Goal: Task Accomplishment & Management: Manage account settings

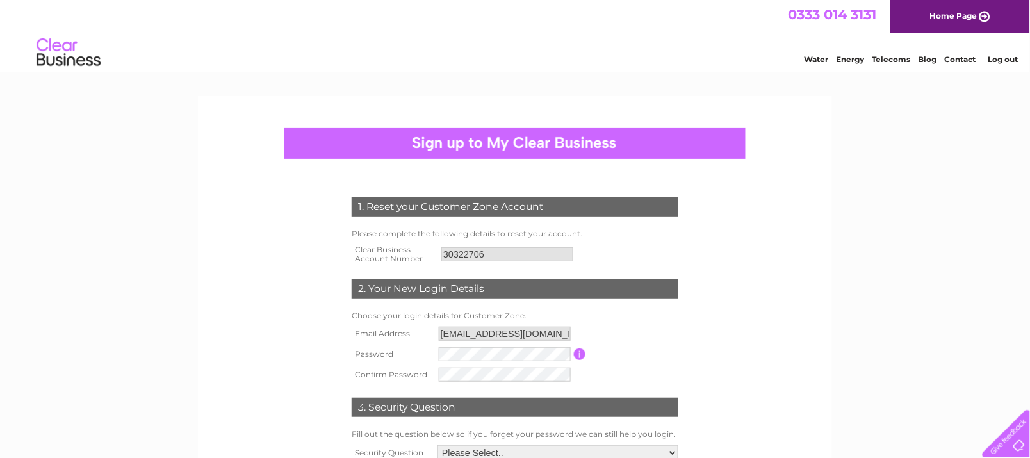
scroll to position [80, 0]
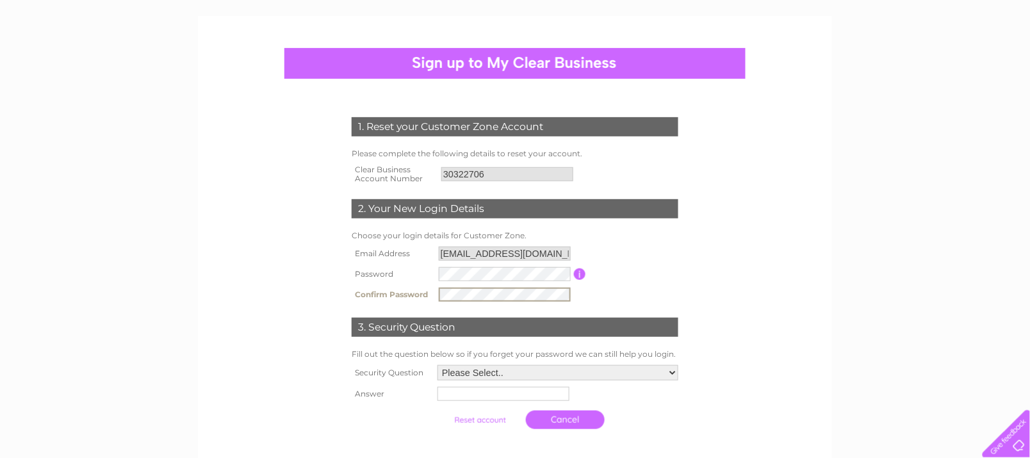
click at [670, 373] on select "Please Select.. In what town or city was your first job? In what town or city d…" at bounding box center [557, 372] width 241 height 15
select select "1"
click at [437, 365] on select "Please Select.. In what town or city was your first job? In what town or city d…" at bounding box center [557, 373] width 242 height 17
click at [464, 388] on input "text" at bounding box center [502, 395] width 132 height 14
type input "Muirhead"
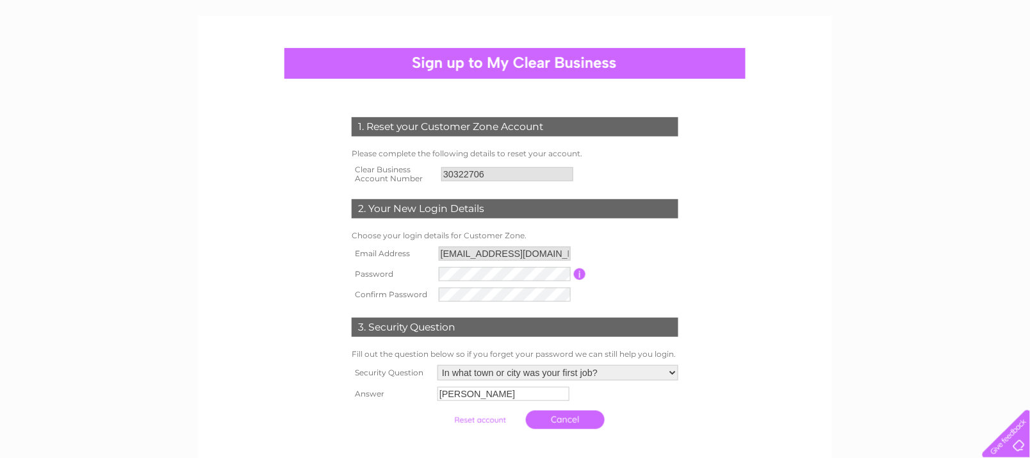
click at [500, 423] on input "submit" at bounding box center [480, 420] width 79 height 18
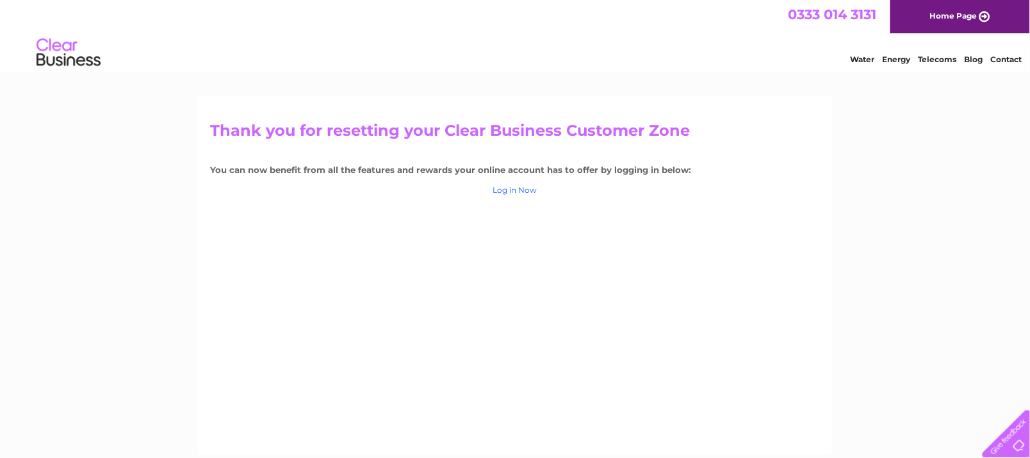
click at [496, 192] on link "Log in Now" at bounding box center [515, 190] width 44 height 10
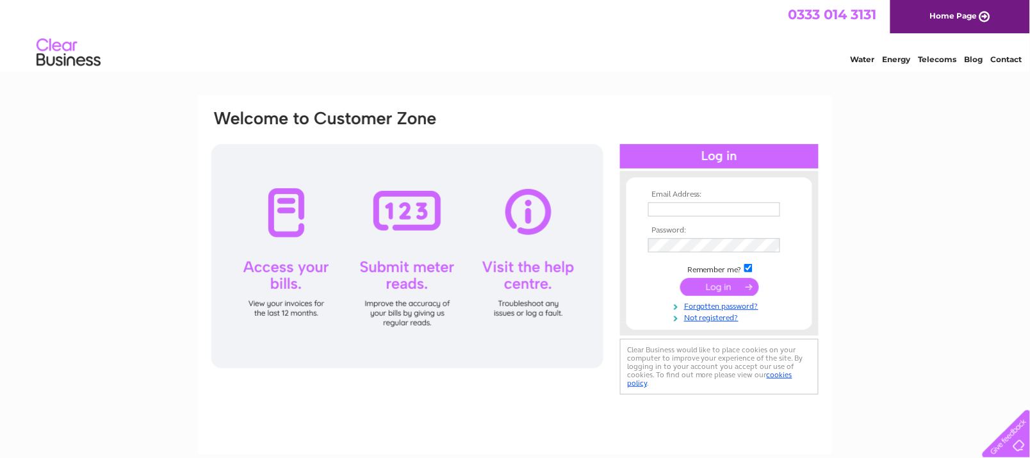
type input "accounts@md-green.com"
click at [719, 281] on input "submit" at bounding box center [719, 287] width 79 height 18
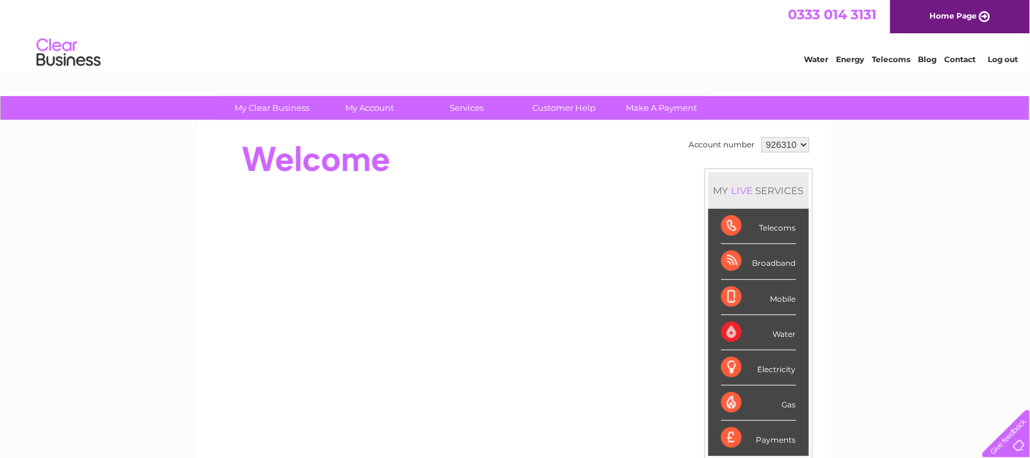
click at [807, 141] on select "926310" at bounding box center [786, 144] width 48 height 15
click at [1000, 49] on div "Water Energy Telecoms Blog Contact Log out" at bounding box center [904, 54] width 251 height 26
click at [995, 59] on link "Log out" at bounding box center [1003, 59] width 30 height 10
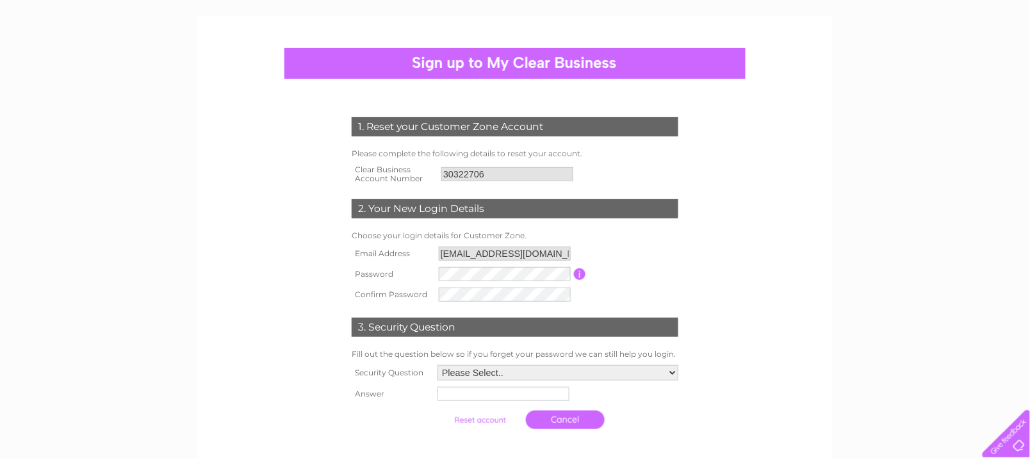
click at [516, 304] on td at bounding box center [505, 294] width 138 height 20
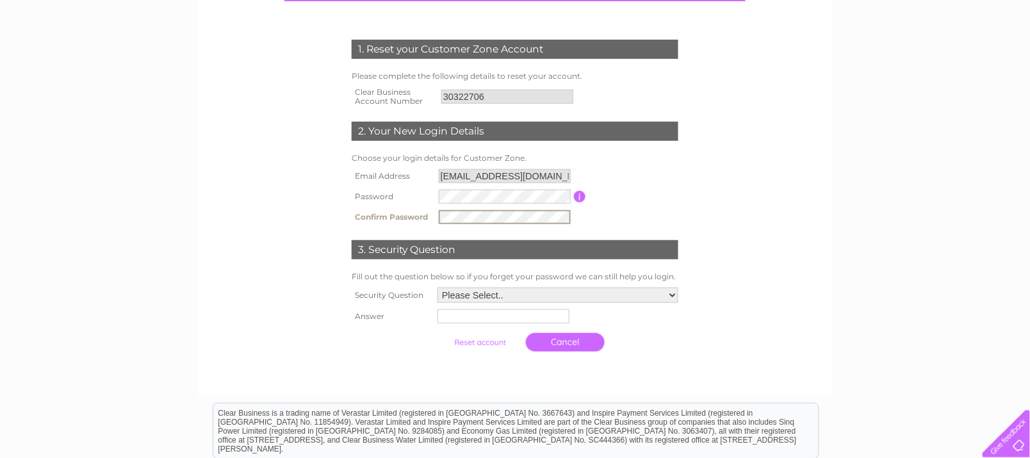
scroll to position [160, 0]
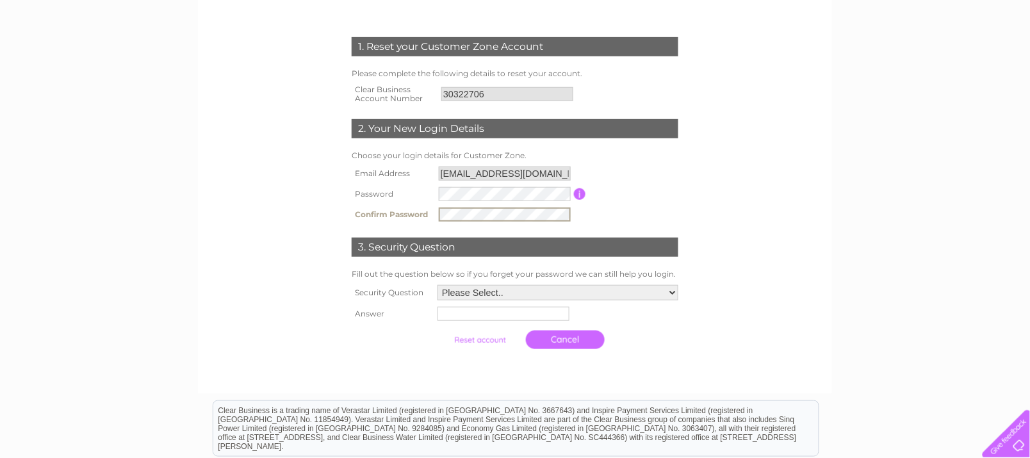
click at [673, 296] on select "Please Select.. In what town or city was your first job? In what town or city d…" at bounding box center [557, 292] width 241 height 15
select select "1"
click at [437, 285] on select "Please Select.. In what town or city was your first job? In what town or city d…" at bounding box center [557, 293] width 242 height 17
click at [464, 313] on input "text" at bounding box center [503, 314] width 133 height 15
type input "Muirhead"
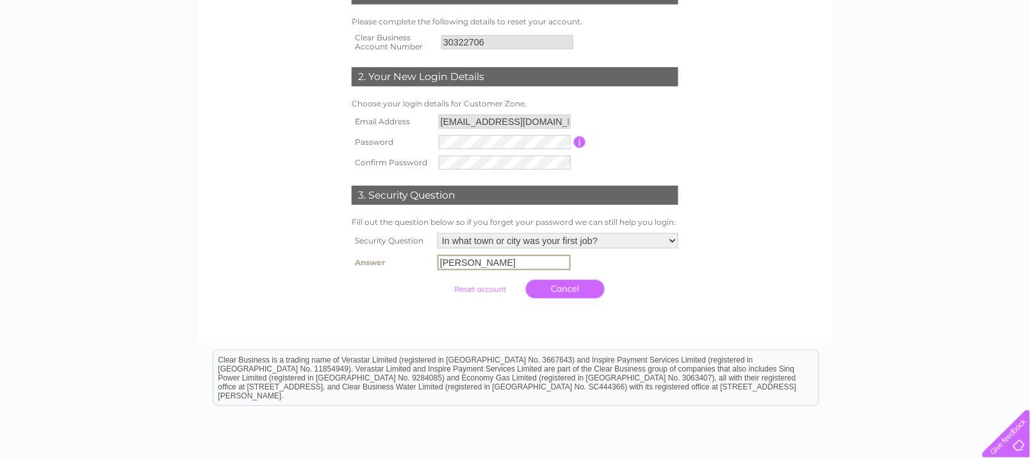
scroll to position [240, 0]
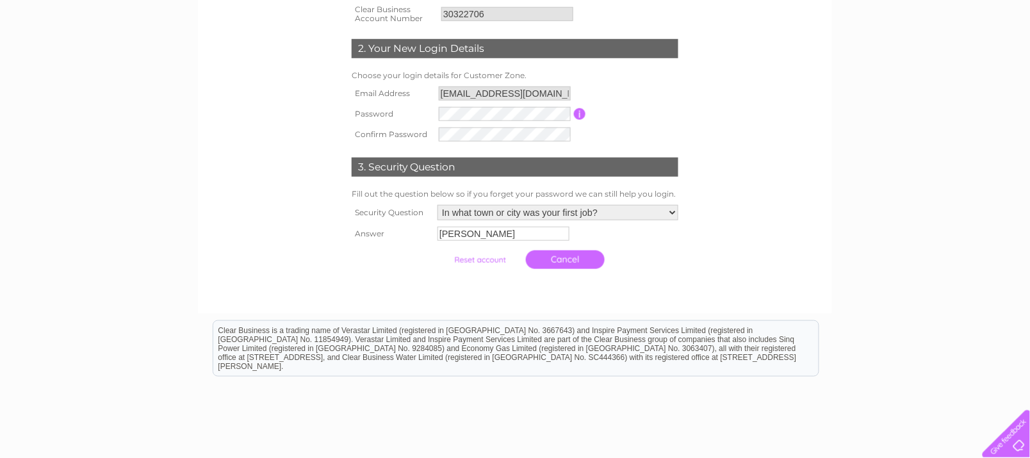
click at [466, 261] on input "submit" at bounding box center [480, 260] width 79 height 18
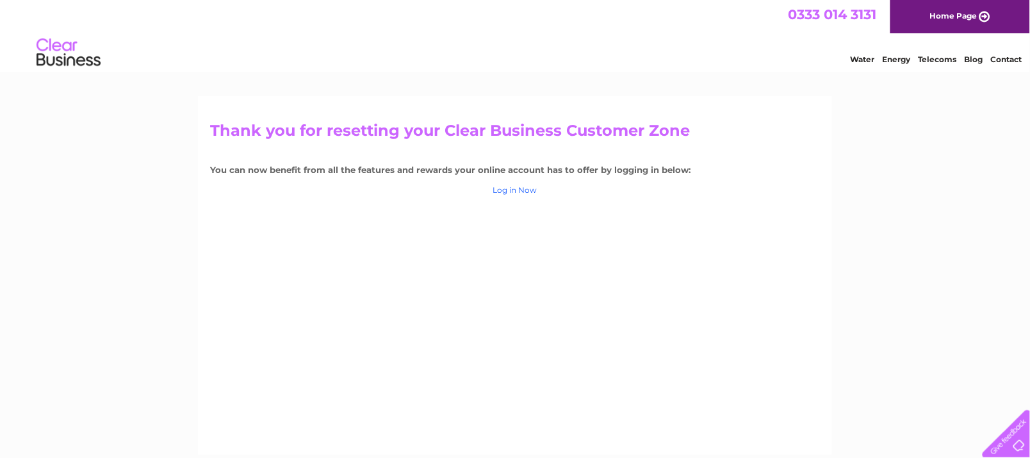
click at [519, 190] on link "Log in Now" at bounding box center [515, 190] width 44 height 10
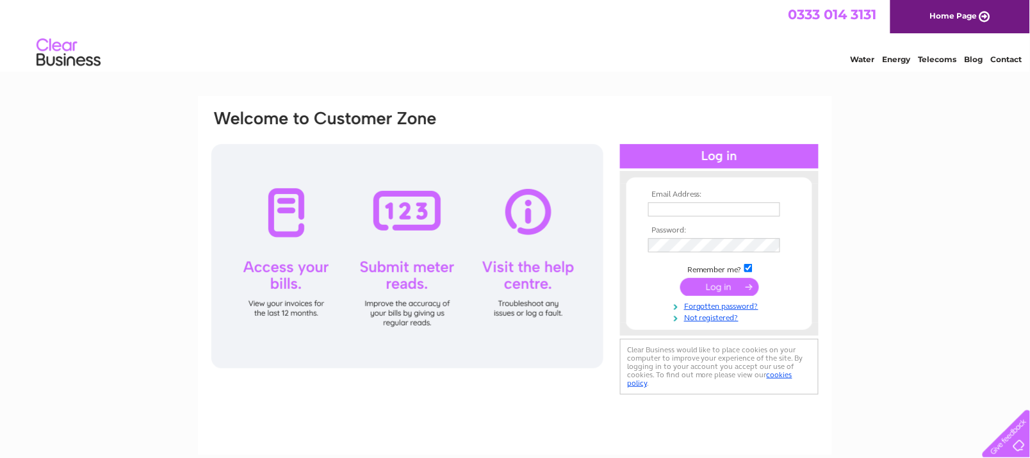
type input "[EMAIL_ADDRESS][DOMAIN_NAME]"
click at [699, 290] on input "submit" at bounding box center [719, 287] width 79 height 18
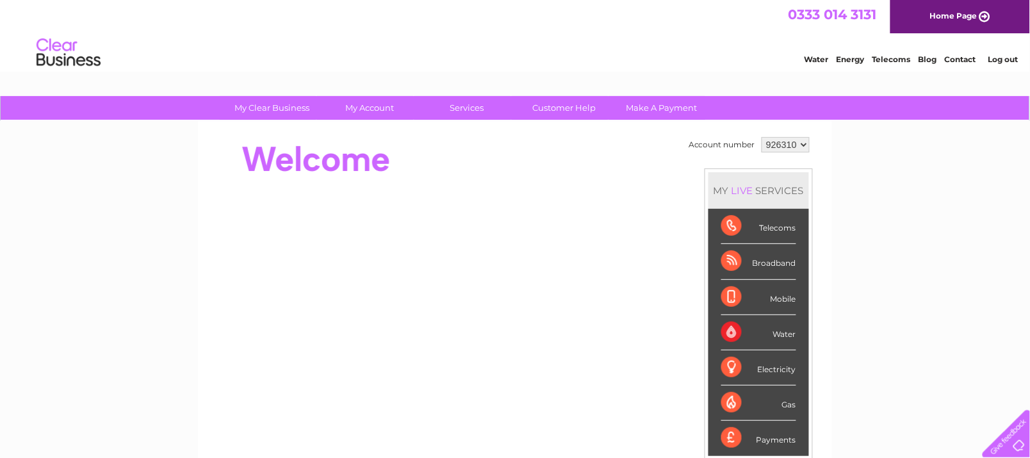
click at [807, 145] on select "926310" at bounding box center [786, 144] width 48 height 15
click at [762, 137] on select "926310" at bounding box center [786, 144] width 48 height 15
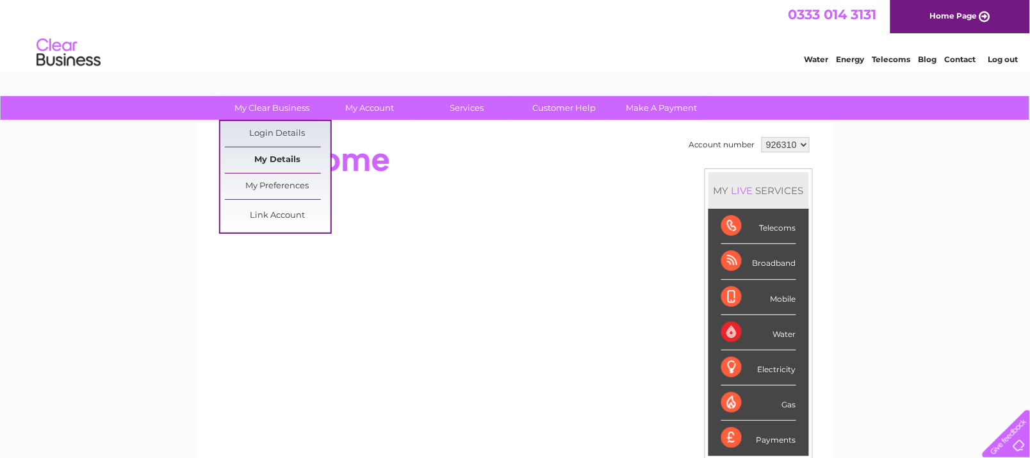
click at [273, 160] on link "My Details" at bounding box center [278, 160] width 106 height 26
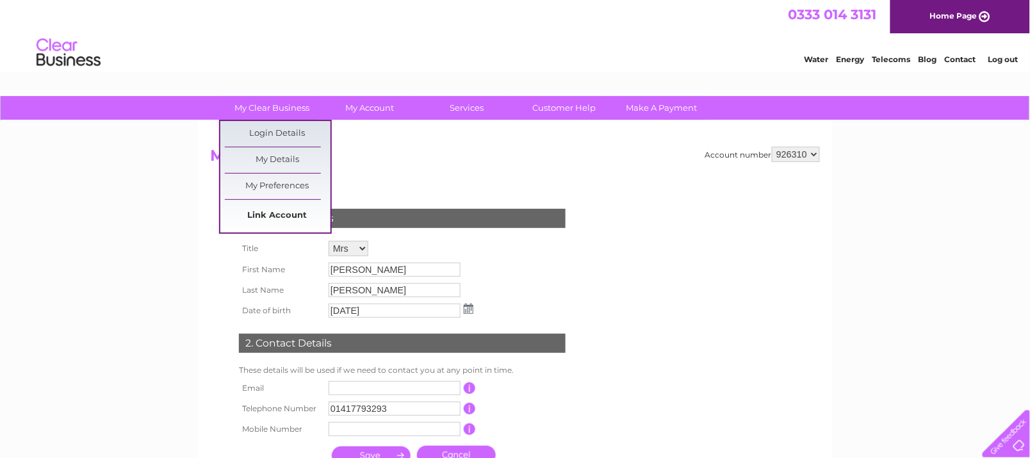
click at [266, 214] on link "Link Account" at bounding box center [278, 216] width 106 height 26
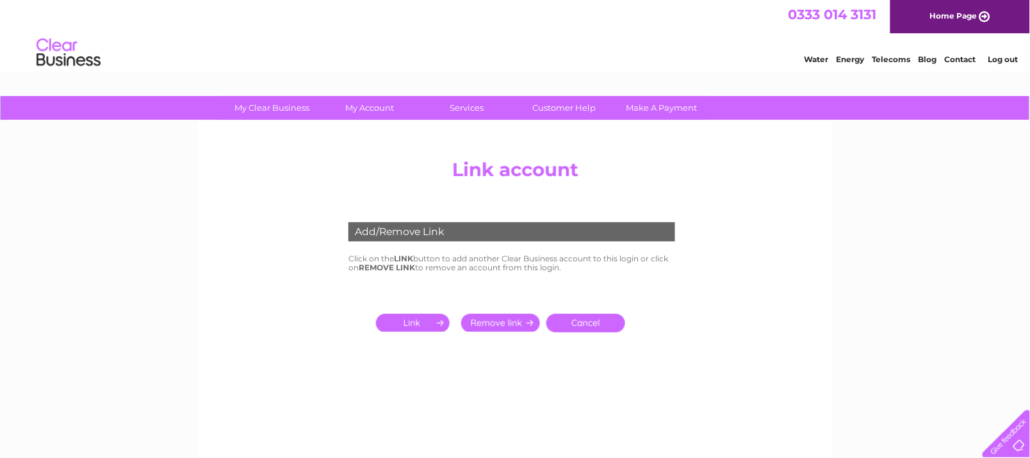
click at [398, 318] on input "submit" at bounding box center [415, 323] width 79 height 18
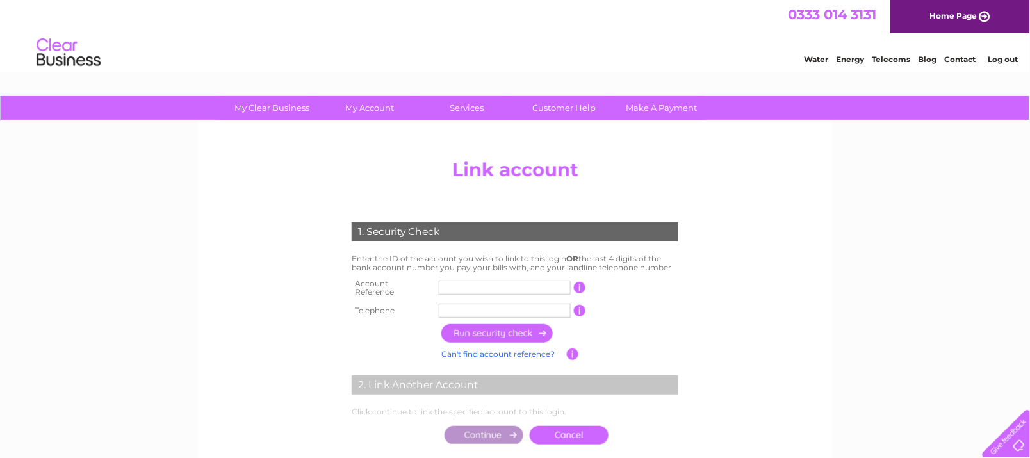
click at [450, 282] on input "text" at bounding box center [505, 288] width 132 height 14
type input "30322706"
click at [511, 309] on input "text" at bounding box center [505, 311] width 132 height 14
type input "01417793293"
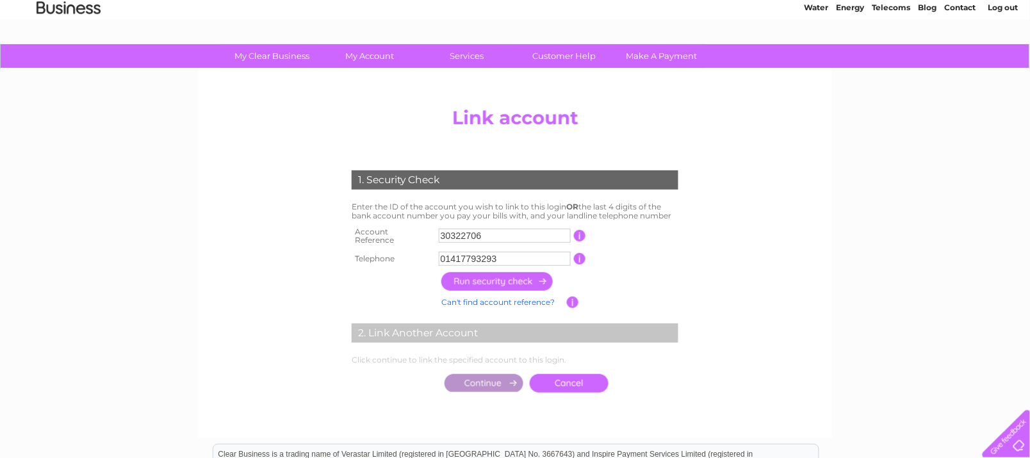
scroll to position [80, 0]
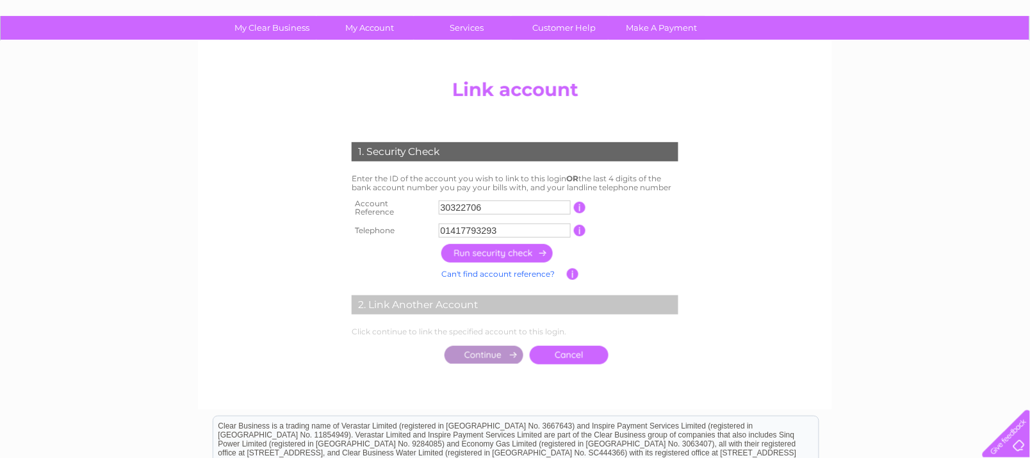
click at [489, 245] on input "button" at bounding box center [497, 253] width 113 height 19
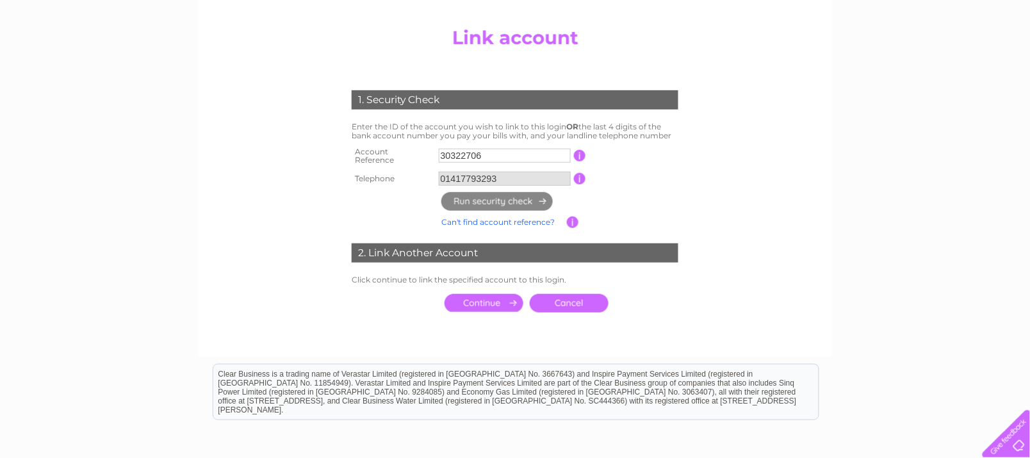
scroll to position [160, 0]
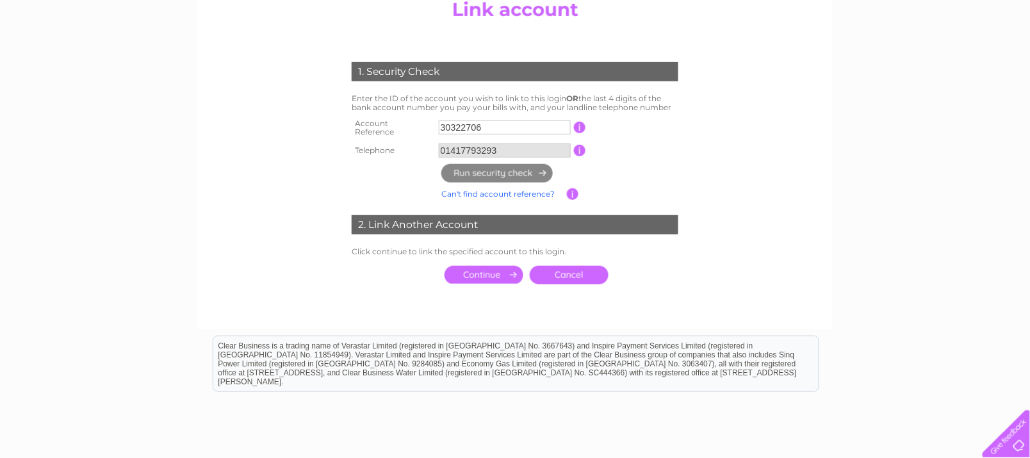
click at [483, 266] on input "submit" at bounding box center [483, 275] width 79 height 18
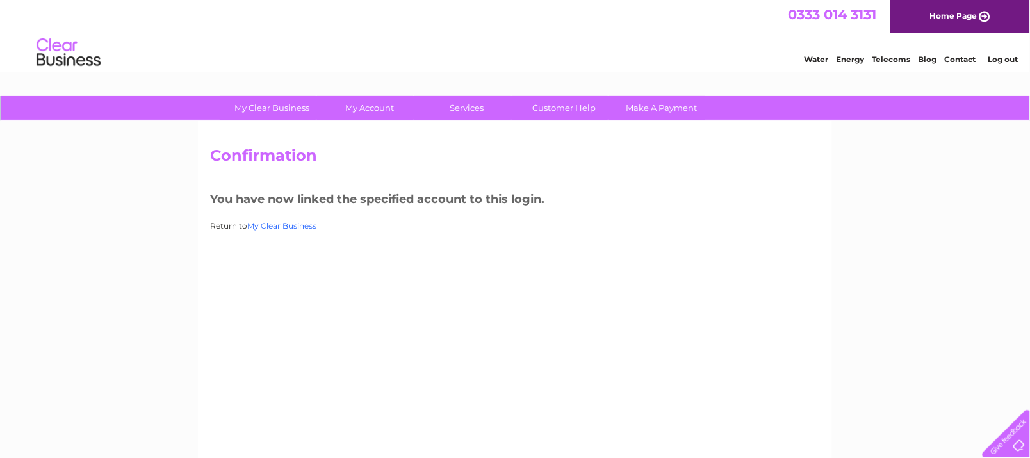
click at [285, 225] on link "My Clear Business" at bounding box center [281, 226] width 69 height 10
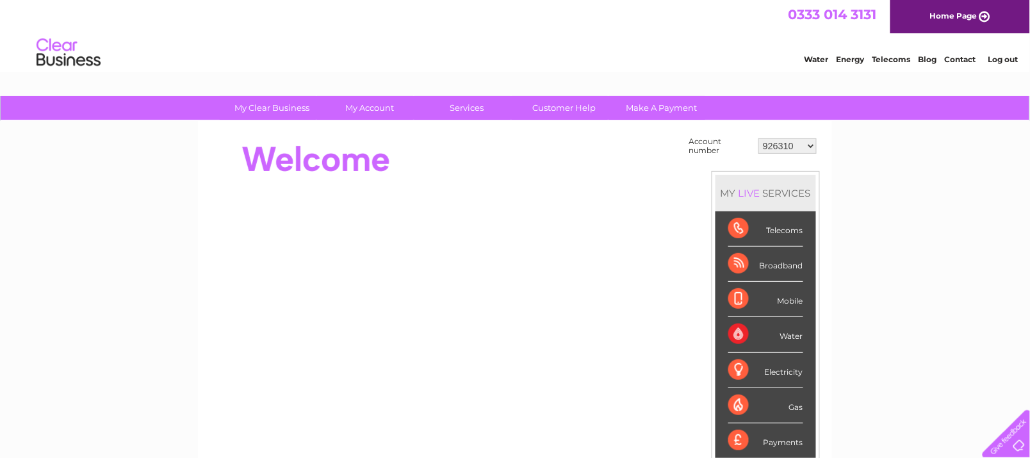
click at [810, 147] on select "926310 30322706" at bounding box center [787, 145] width 58 height 15
select select "30322706"
click at [758, 138] on select "926310 30322706" at bounding box center [787, 145] width 58 height 15
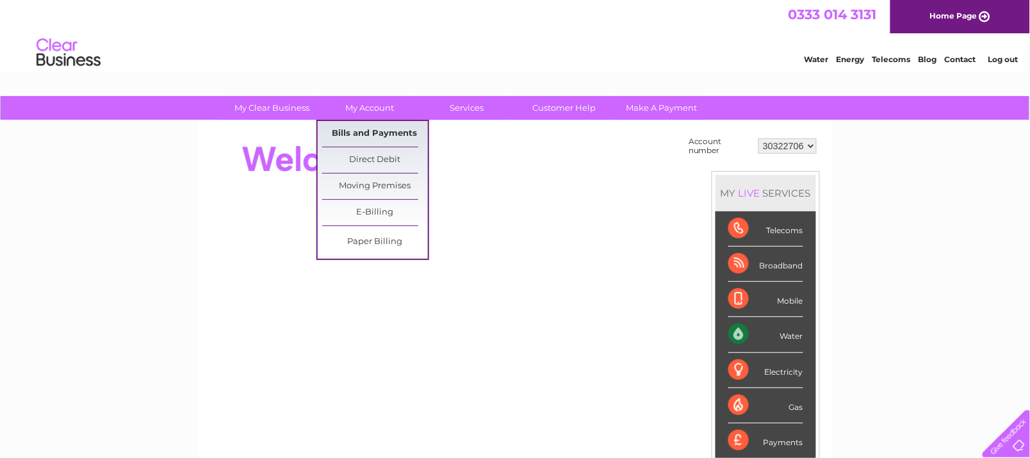
click at [366, 135] on link "Bills and Payments" at bounding box center [375, 134] width 106 height 26
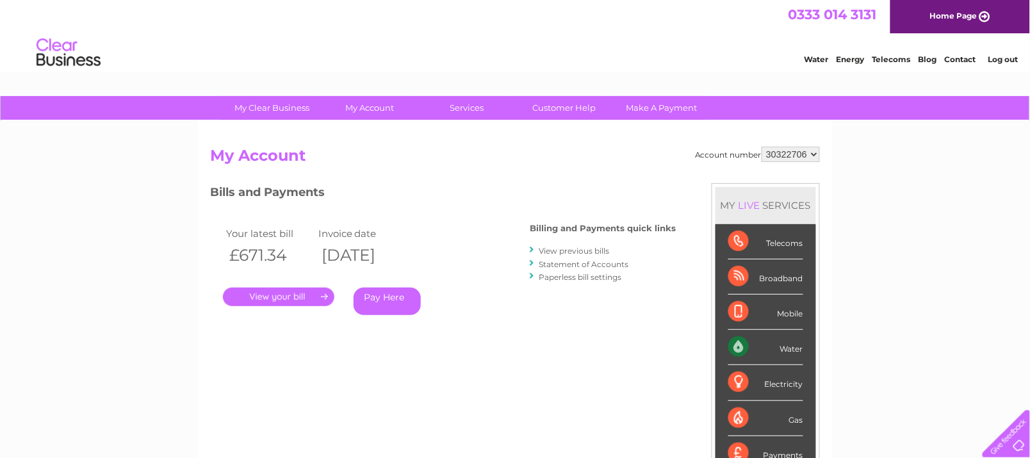
click at [250, 295] on link "." at bounding box center [278, 297] width 111 height 19
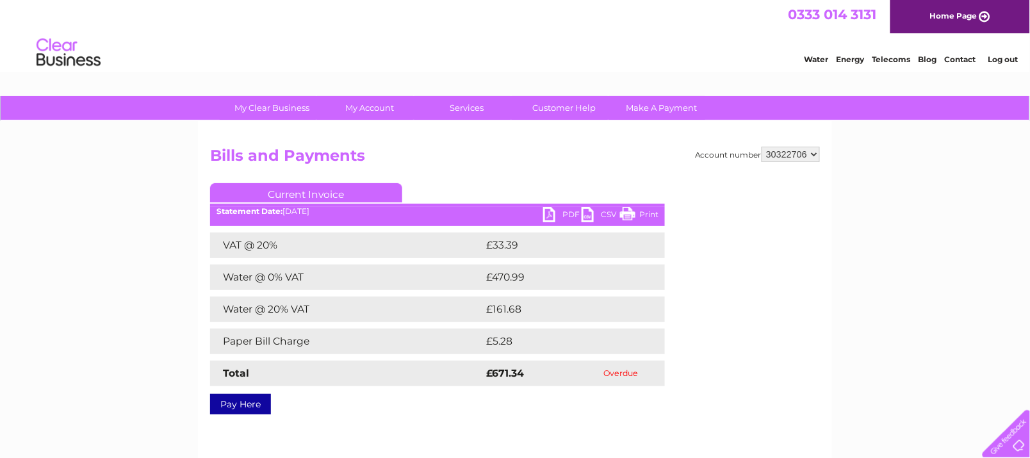
click at [570, 209] on link "PDF" at bounding box center [562, 216] width 38 height 19
click at [384, 8] on div "0333 014 3131 Home Page" at bounding box center [515, 16] width 1030 height 33
